Goal: Information Seeking & Learning: Learn about a topic

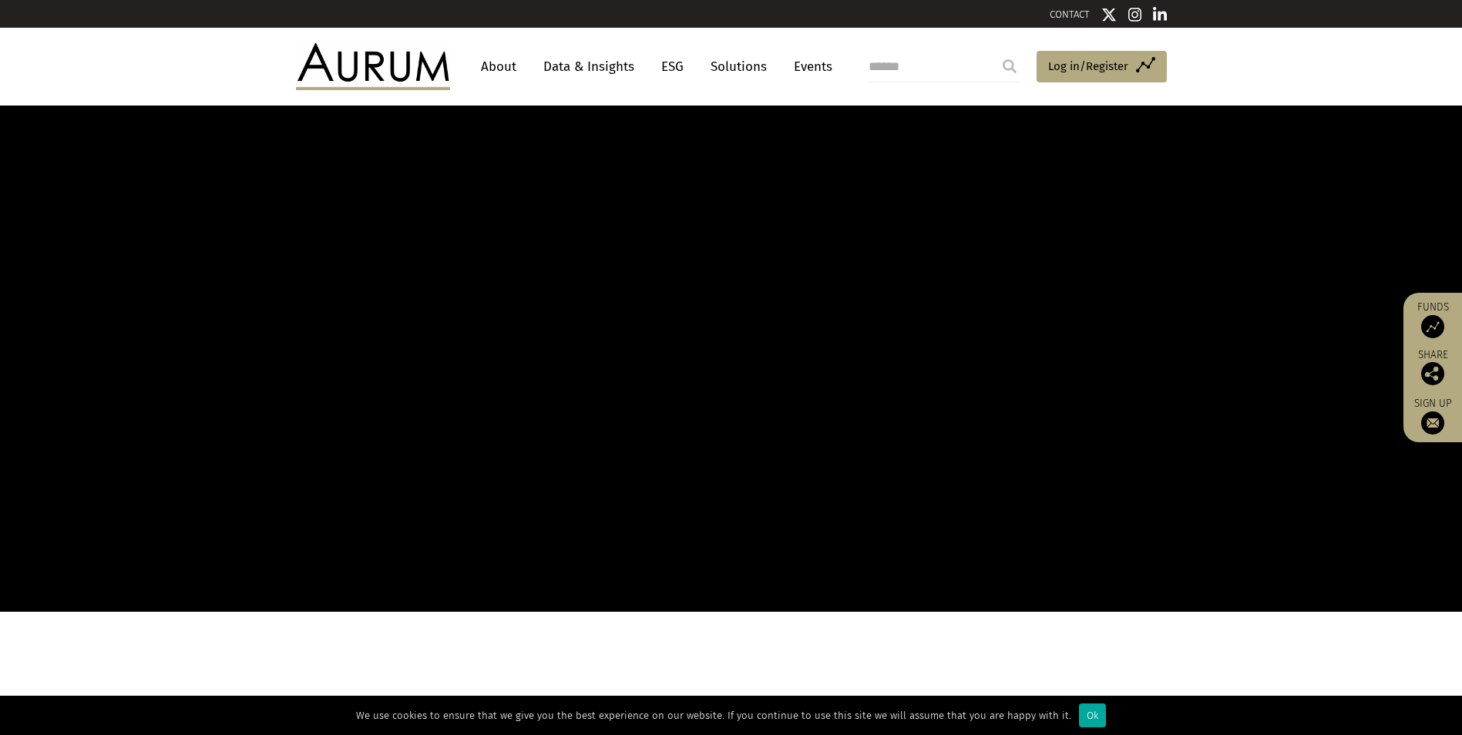
drag, startPoint x: 0, startPoint y: 0, endPoint x: 500, endPoint y: 75, distance: 505.1
click at [500, 75] on link "About" at bounding box center [498, 66] width 51 height 29
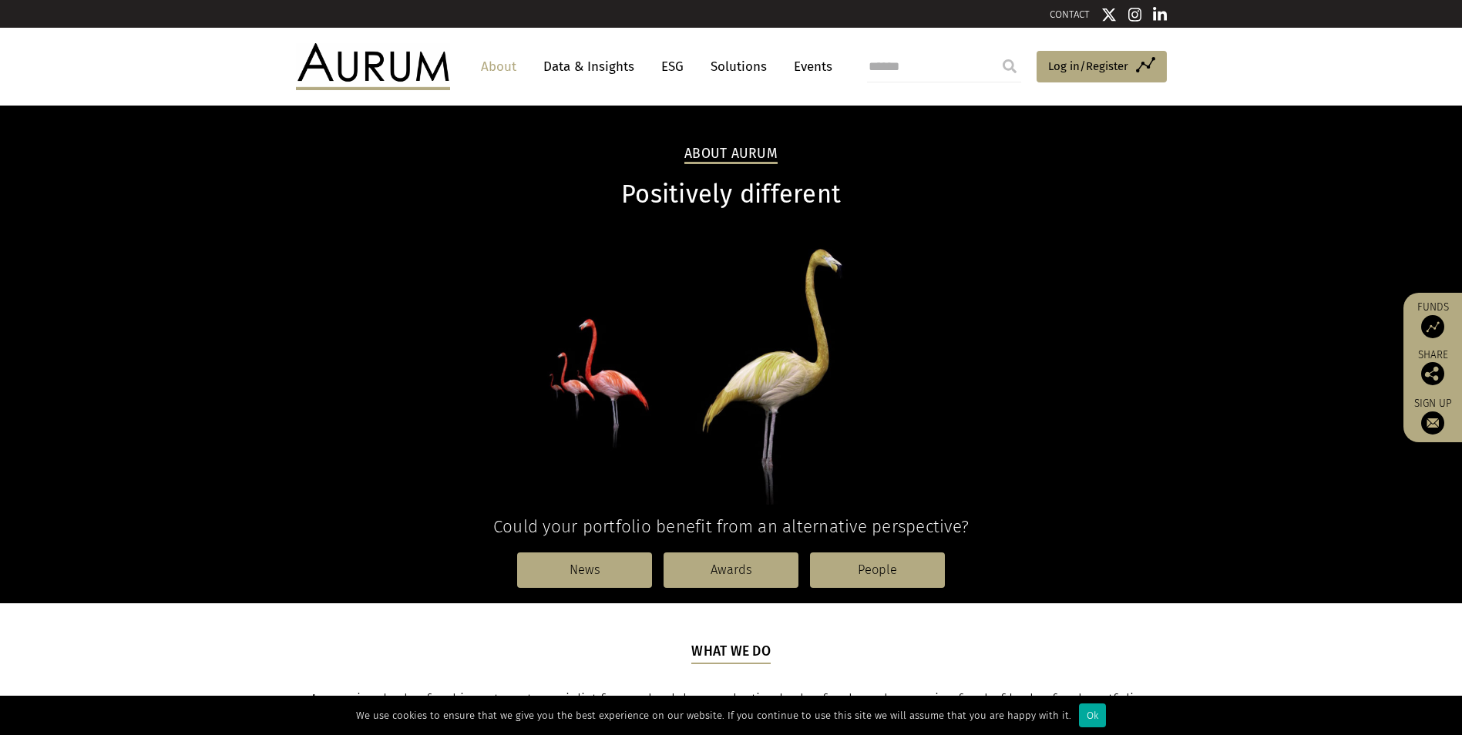
click at [500, 66] on link "About" at bounding box center [498, 66] width 51 height 29
click at [844, 573] on link "People" at bounding box center [877, 570] width 135 height 35
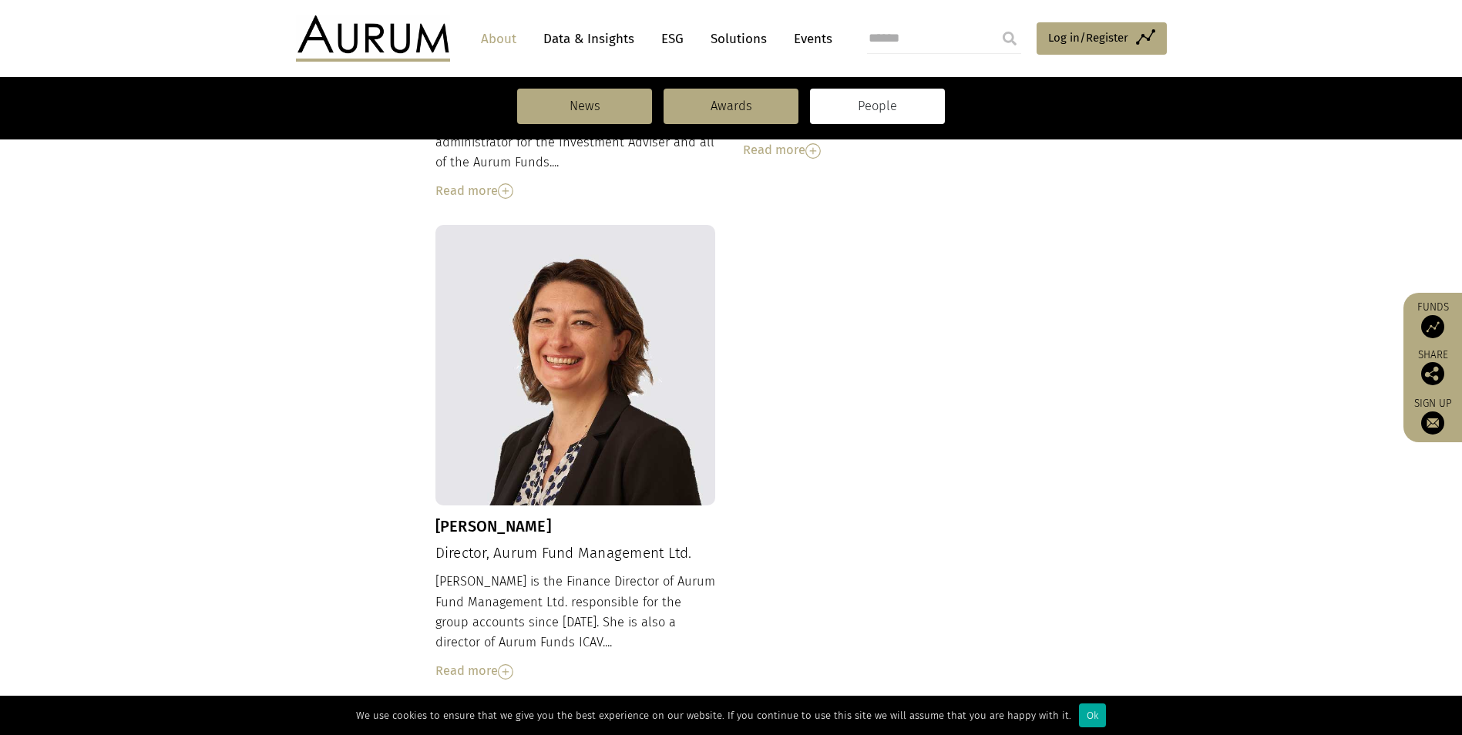
scroll to position [1619, 0]
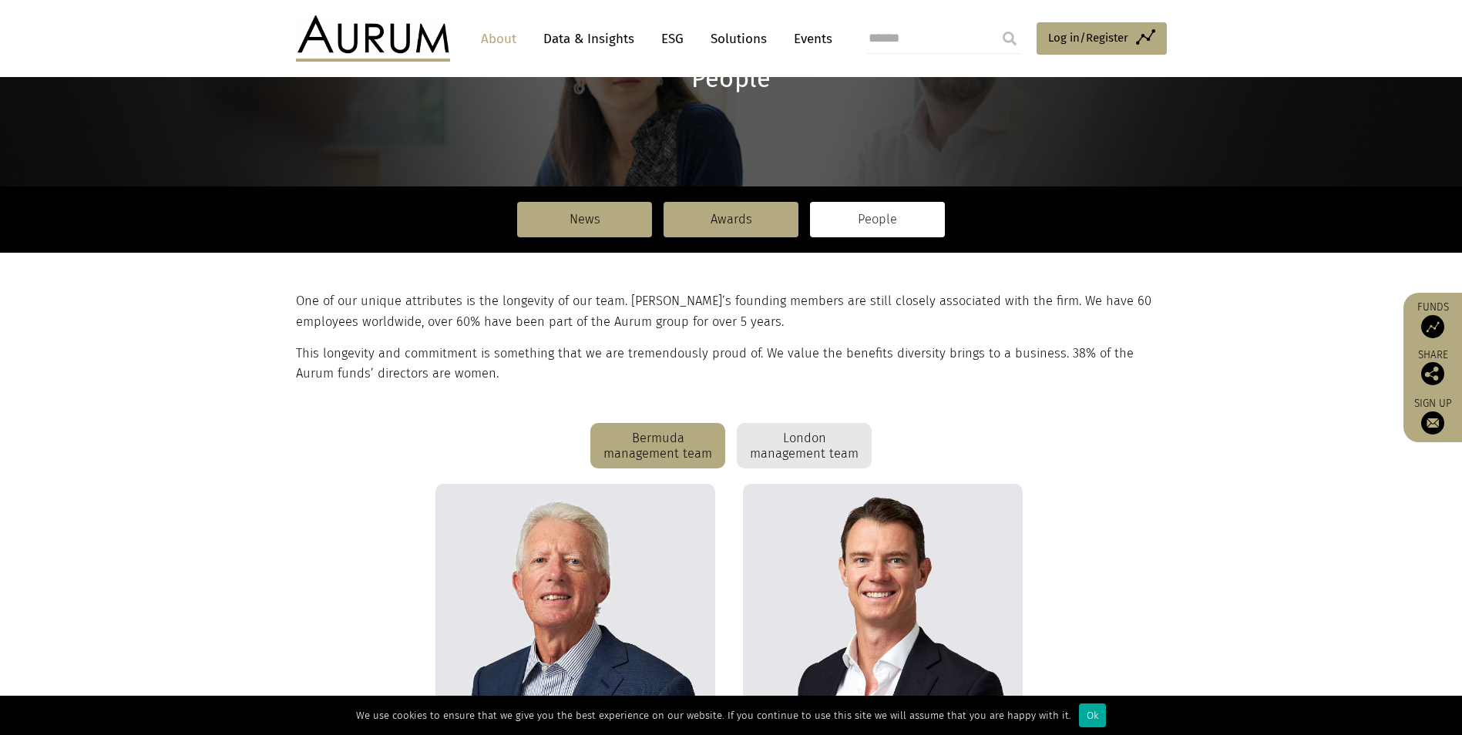
click at [807, 443] on div "London management team" at bounding box center [804, 446] width 135 height 46
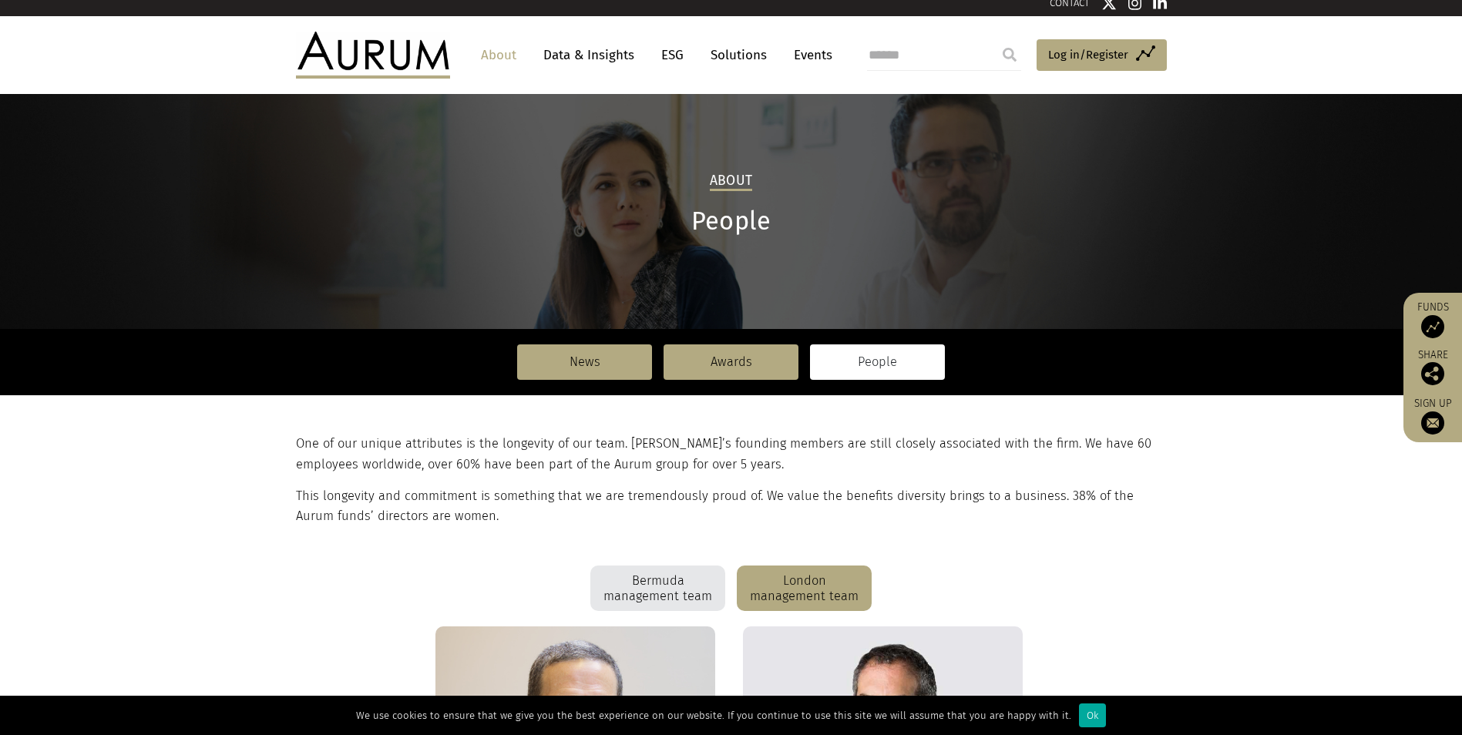
scroll to position [0, 0]
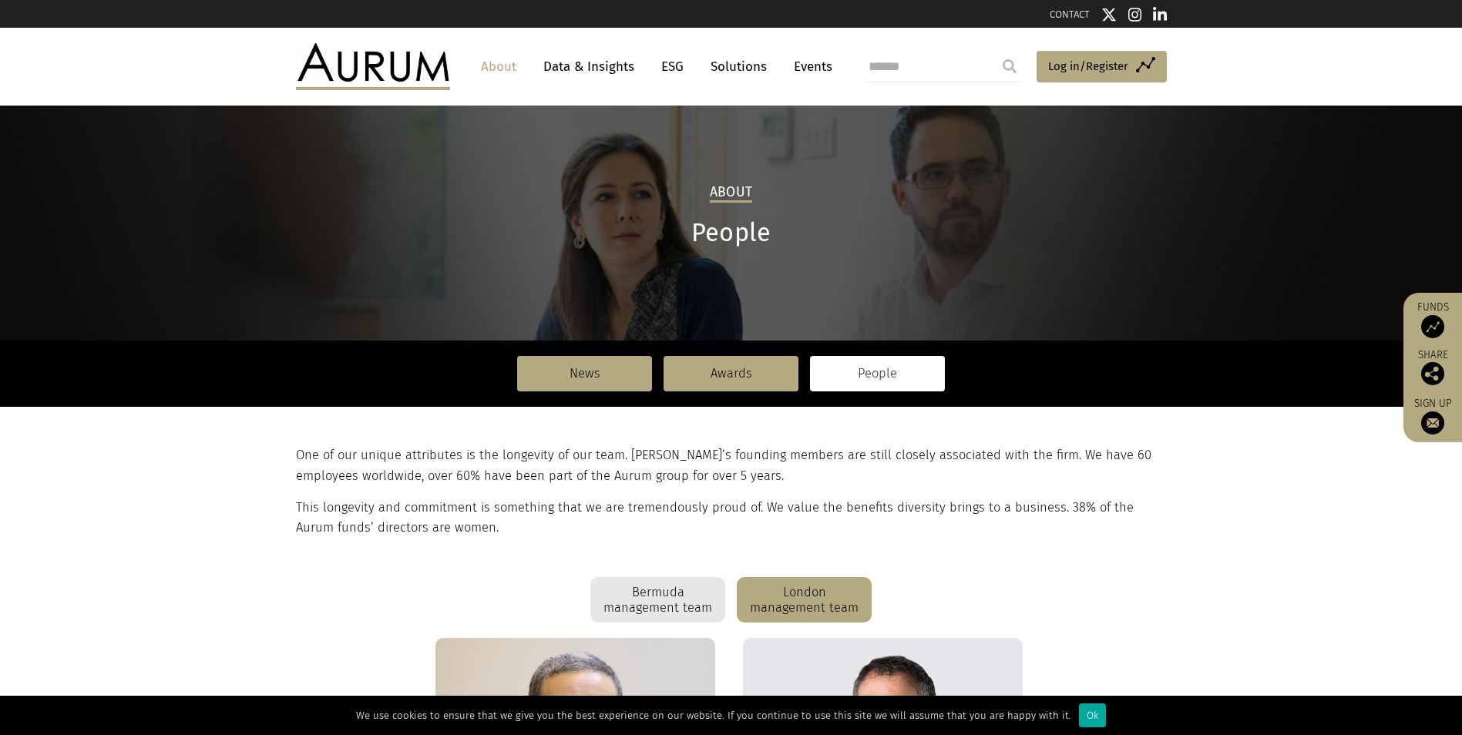
click at [667, 609] on div "Bermuda management team" at bounding box center [658, 600] width 135 height 46
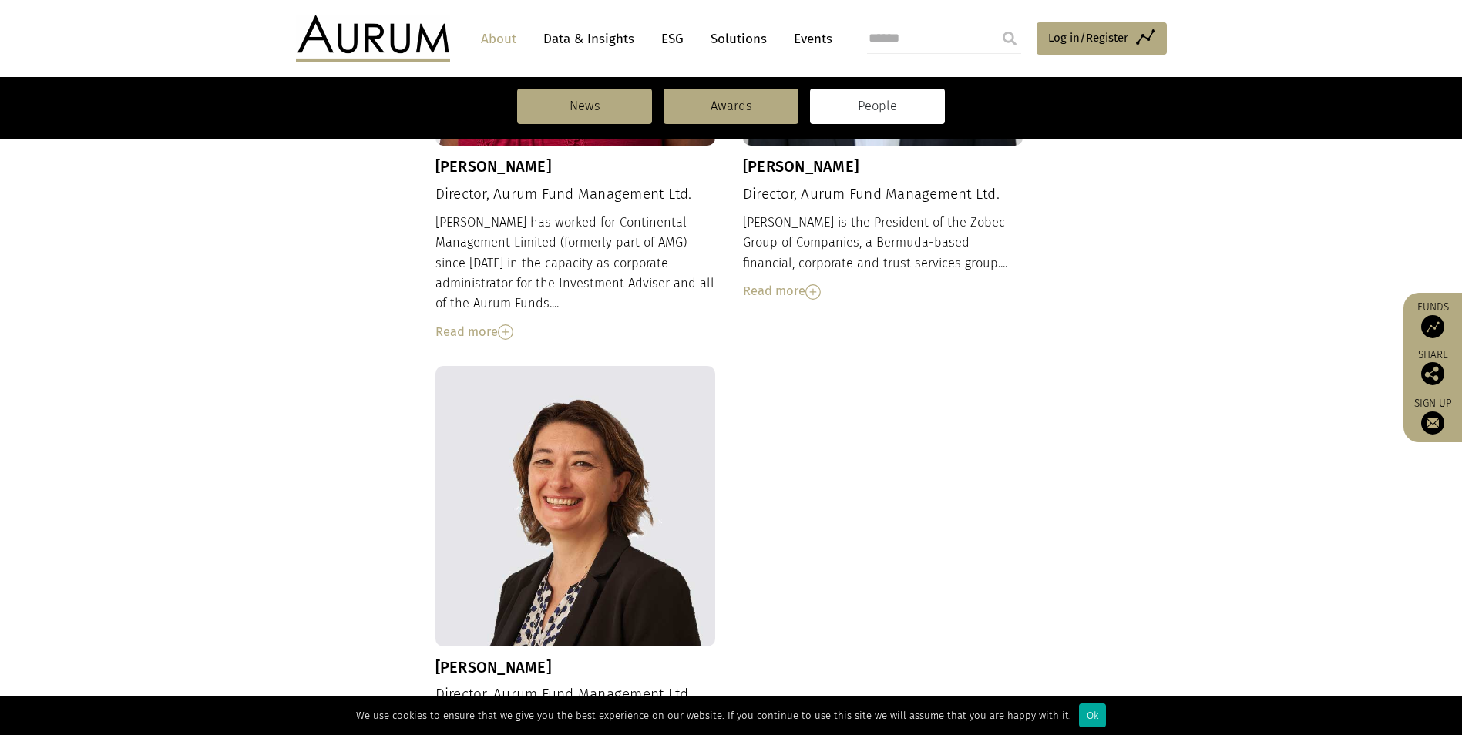
scroll to position [1619, 0]
